Goal: Transaction & Acquisition: Purchase product/service

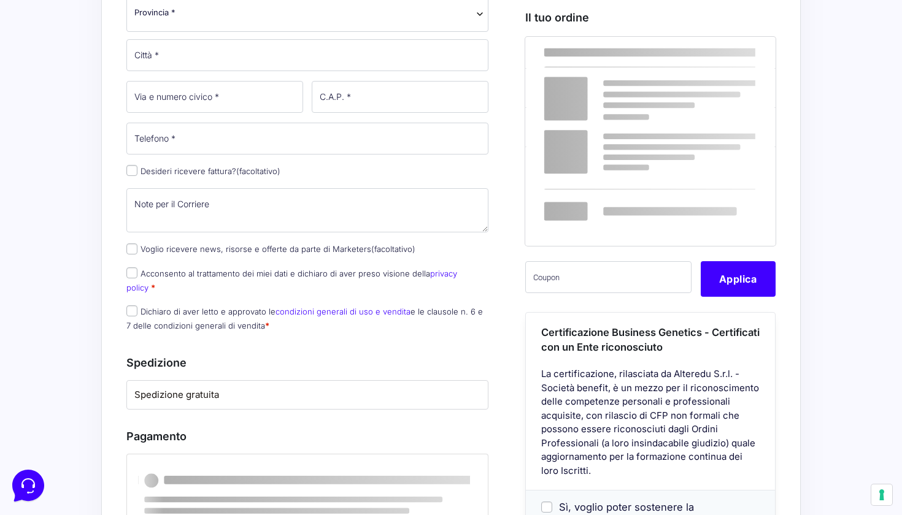
scroll to position [670, 0]
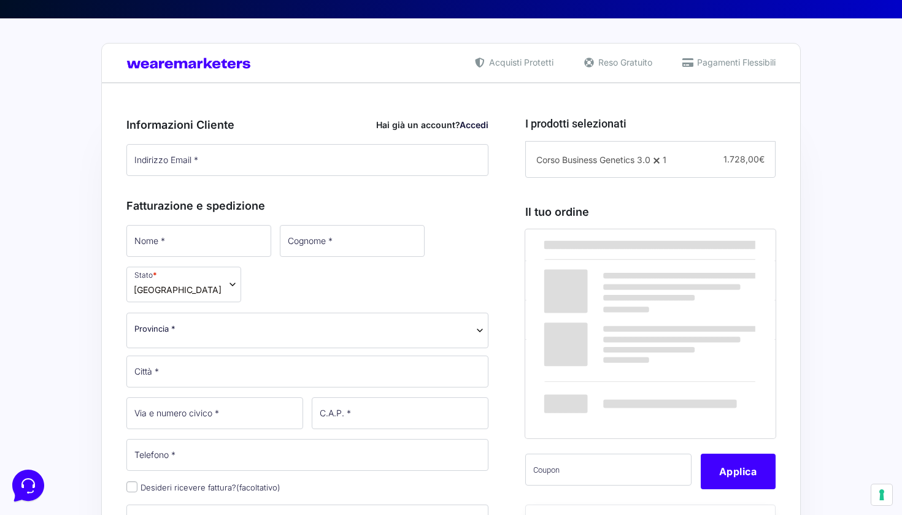
scroll to position [252, 0]
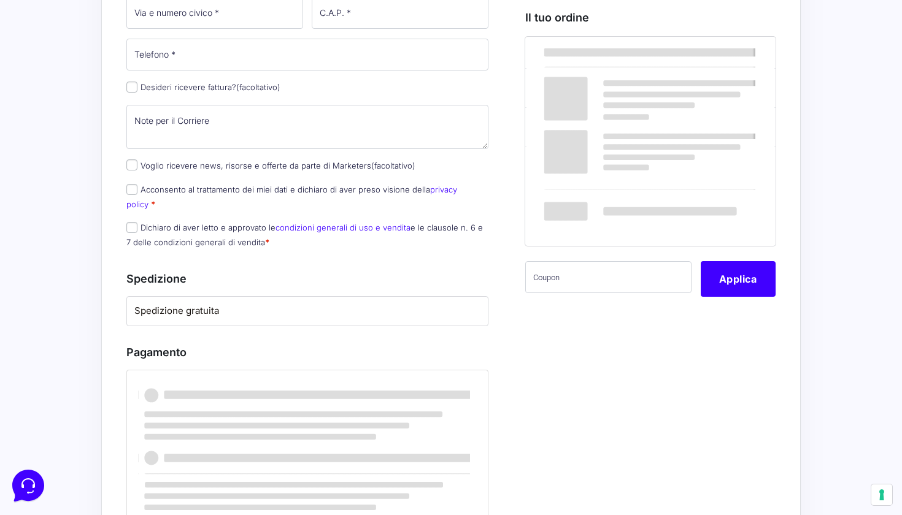
scroll to position [543, 0]
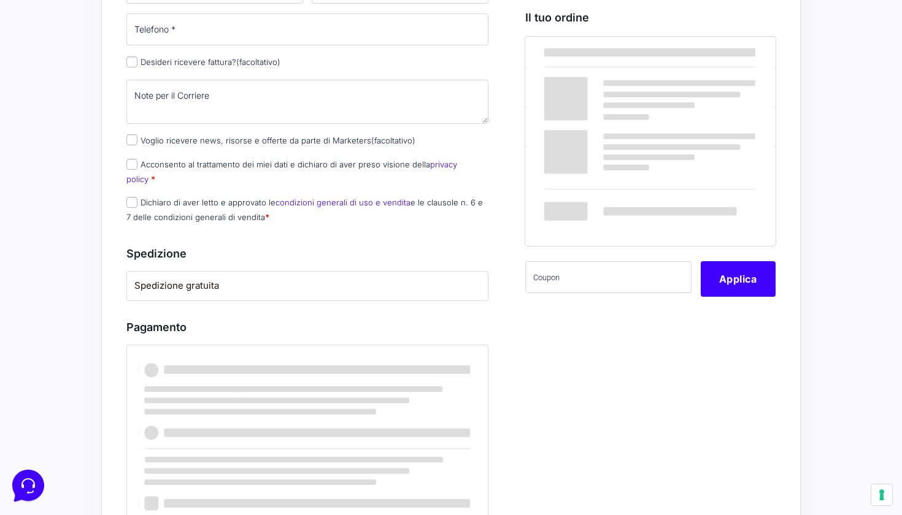
click at [439, 280] on li "Spedizione gratuita" at bounding box center [307, 286] width 361 height 29
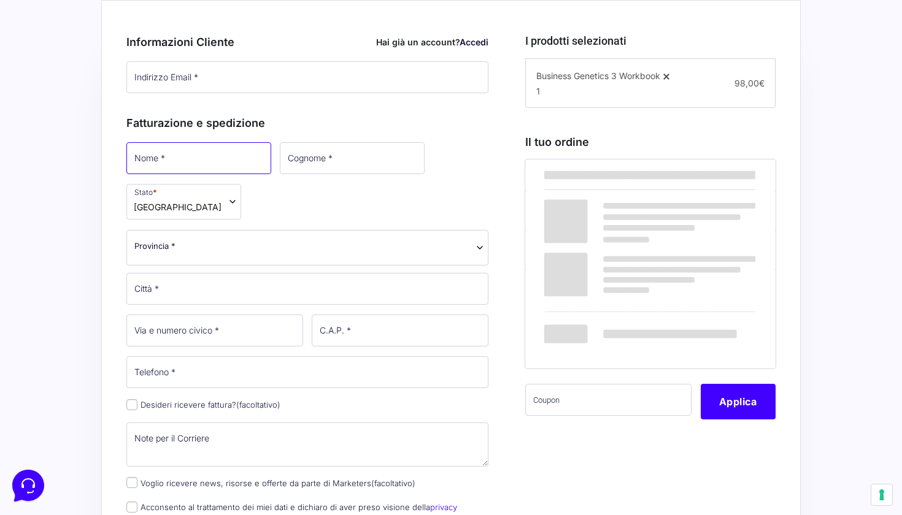
scroll to position [201, 0]
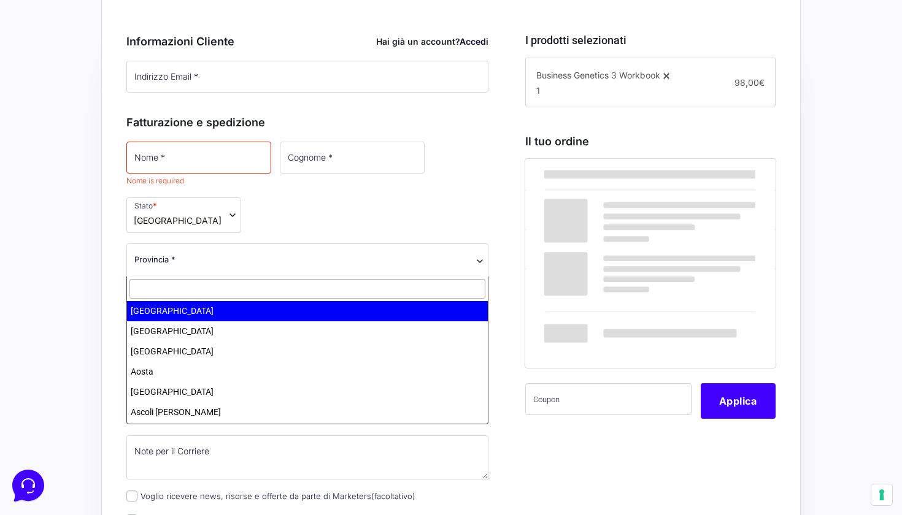
click at [213, 253] on span "Provincia *" at bounding box center [307, 261] width 362 height 36
click at [209, 217] on span "[GEOGRAPHIC_DATA]" at bounding box center [183, 215] width 115 height 36
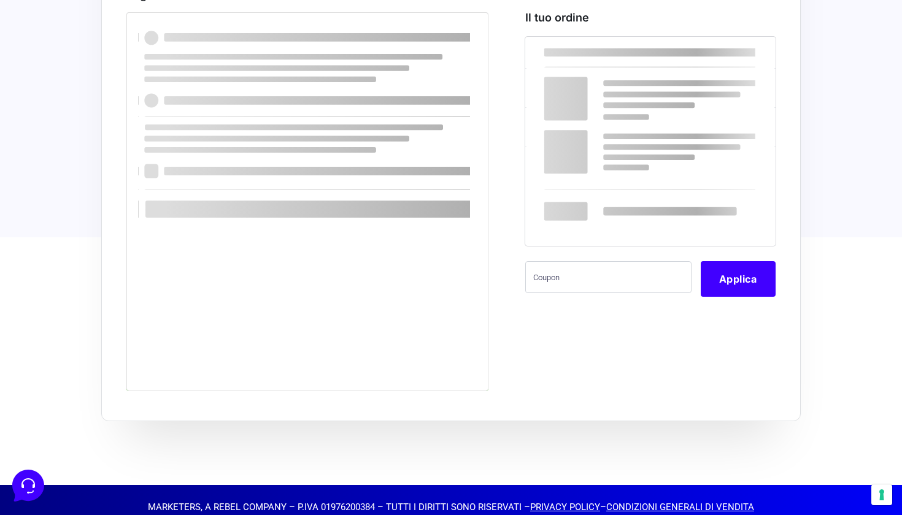
scroll to position [889, 0]
